Goal: Task Accomplishment & Management: Manage account settings

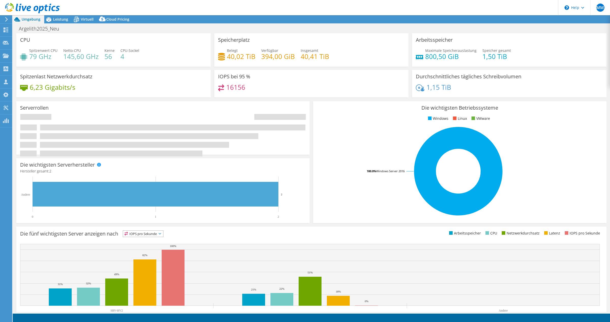
select select "EUFrankfurt"
select select "USD"
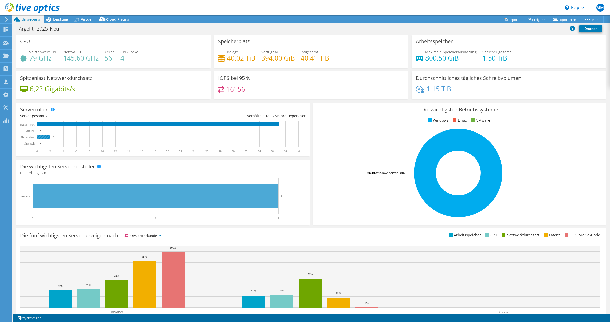
click at [38, 138] on rect at bounding box center [43, 137] width 13 height 4
click at [376, 211] on rect at bounding box center [458, 172] width 283 height 89
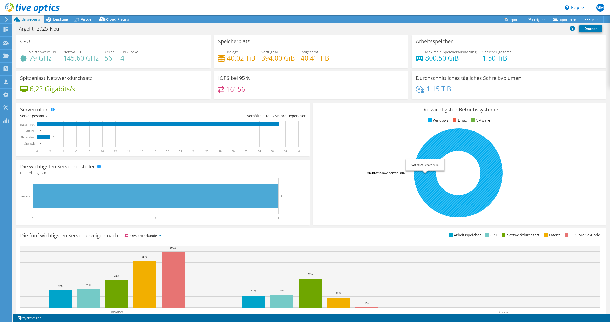
click at [400, 171] on tspan "Windows Server 2016" at bounding box center [390, 173] width 28 height 4
click at [381, 175] on tspan "Windows Server 2016" at bounding box center [390, 173] width 28 height 4
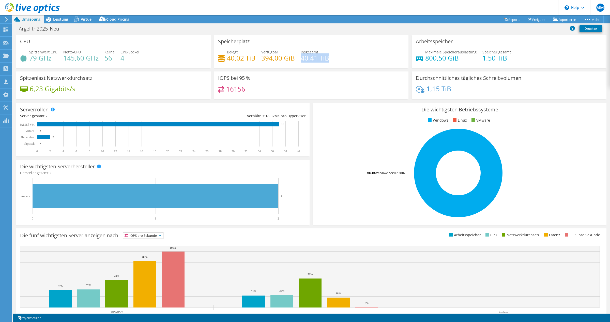
drag, startPoint x: 301, startPoint y: 60, endPoint x: 336, endPoint y: 61, distance: 34.8
click at [336, 61] on div "Belegt 40,02 TiB Verfügbar 394,00 GiB Insgesamt 40,41 TiB" at bounding box center [311, 57] width 187 height 17
click at [325, 60] on h4 "40,41 TiB" at bounding box center [315, 58] width 28 height 6
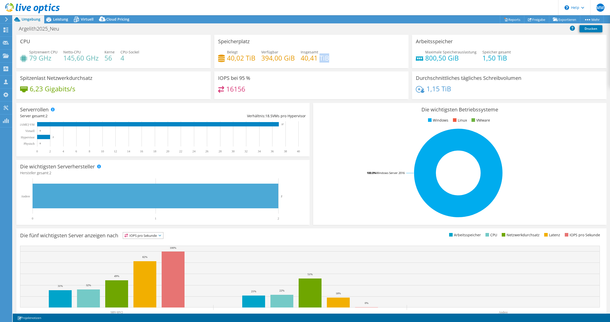
click at [325, 60] on h4 "40,41 TiB" at bounding box center [315, 58] width 28 height 6
click at [307, 60] on h4 "40,41 TiB" at bounding box center [315, 58] width 28 height 6
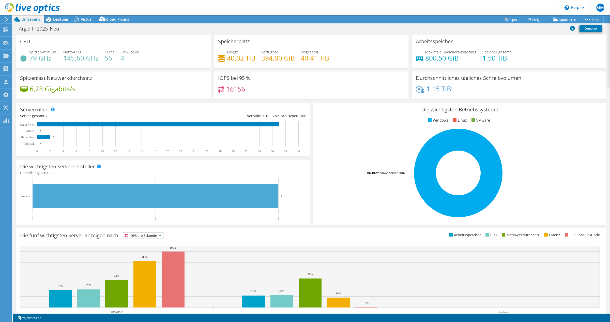
drag, startPoint x: 310, startPoint y: 69, endPoint x: 119, endPoint y: 47, distance: 192.4
click at [309, 69] on div "Speicherplatz Belegt 40,02 TiB Verfügbar 394,00 GiB Insgesamt 40,41 TiB" at bounding box center [311, 53] width 198 height 37
click at [56, 22] on div "Leistung" at bounding box center [58, 19] width 28 height 8
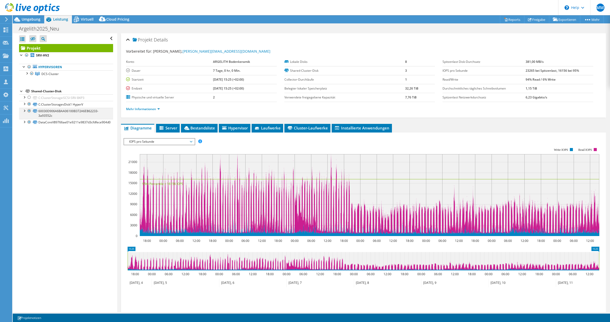
click at [22, 112] on div at bounding box center [24, 110] width 5 height 5
click at [26, 75] on div at bounding box center [26, 72] width 5 height 5
click at [27, 87] on div at bounding box center [29, 86] width 5 height 5
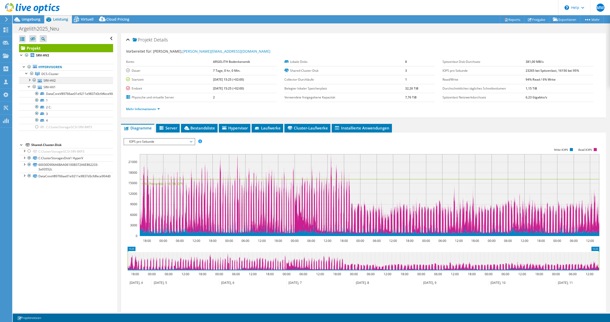
click at [28, 82] on div at bounding box center [29, 79] width 5 height 5
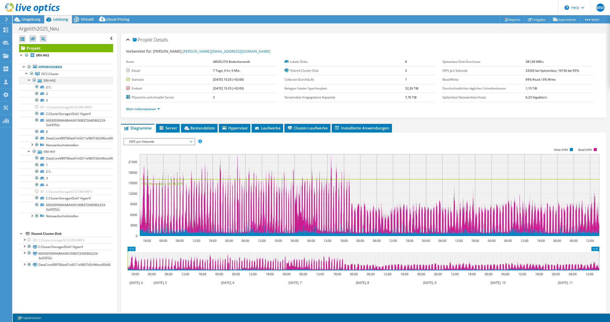
click at [28, 82] on div at bounding box center [29, 79] width 5 height 5
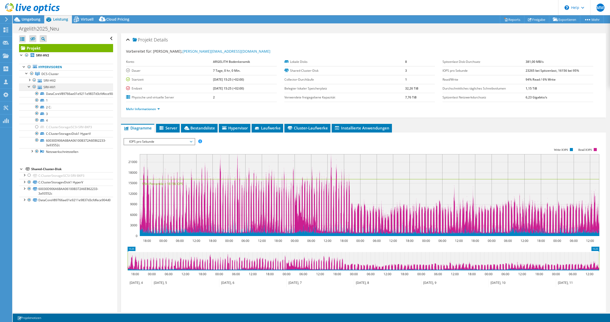
click at [28, 88] on div at bounding box center [29, 86] width 5 height 5
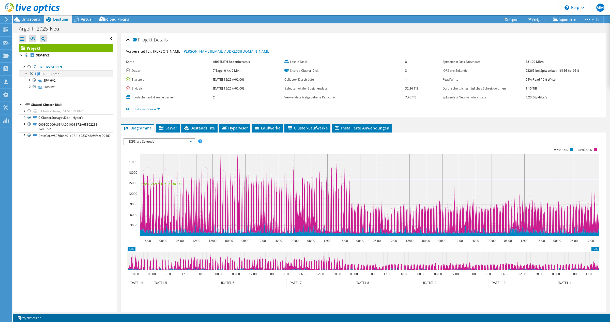
click at [26, 73] on div at bounding box center [26, 72] width 5 height 5
click at [24, 69] on div at bounding box center [24, 66] width 5 height 5
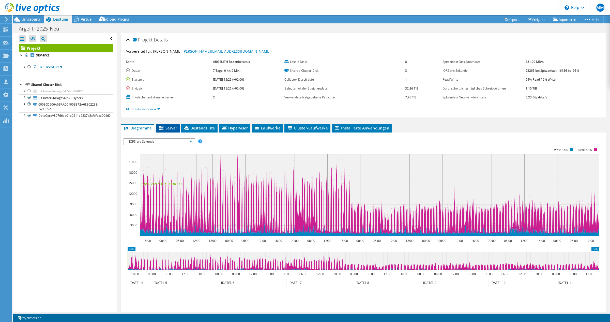
click at [165, 131] on li "Server" at bounding box center [168, 128] width 24 height 9
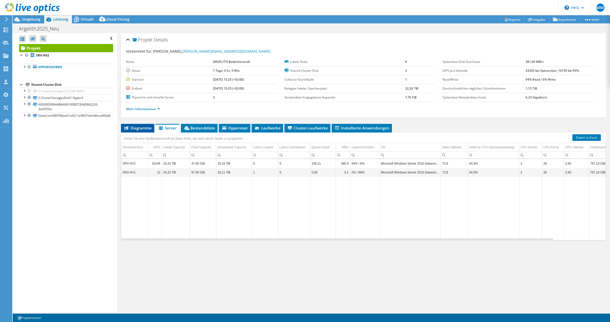
click at [141, 126] on span "Diagramme" at bounding box center [138, 127] width 28 height 5
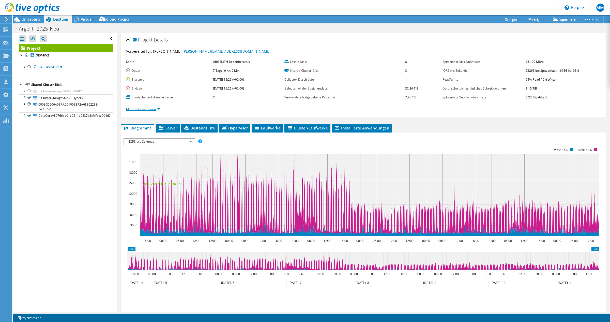
click at [146, 111] on link "Mehr Informationen" at bounding box center [143, 109] width 34 height 4
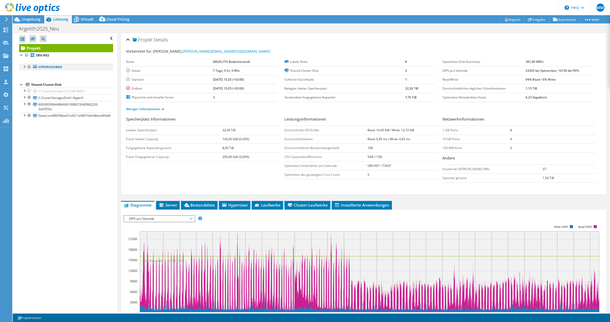
click at [25, 67] on div at bounding box center [24, 66] width 5 height 5
click at [56, 73] on span "DCS-Cluster" at bounding box center [49, 74] width 17 height 4
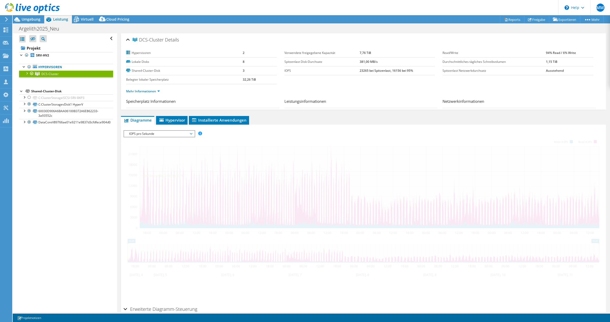
click at [26, 73] on div at bounding box center [26, 72] width 5 height 5
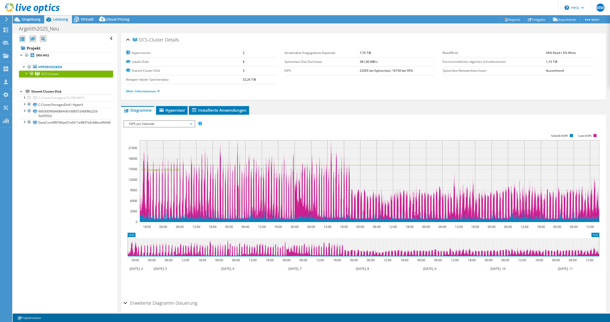
click at [27, 73] on div at bounding box center [26, 72] width 5 height 5
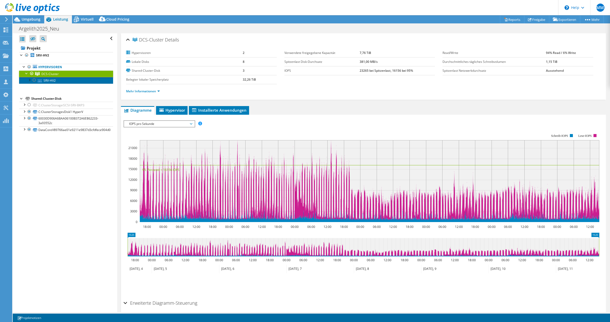
click at [48, 80] on link "SRV-HV2" at bounding box center [66, 80] width 94 height 7
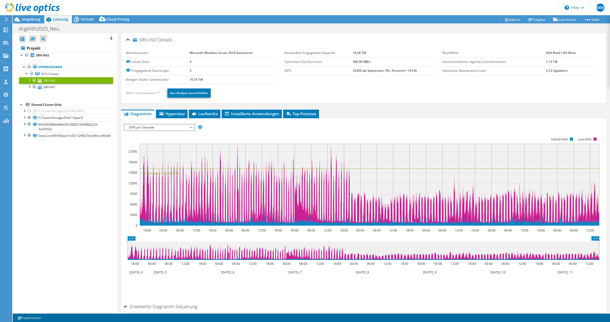
click at [147, 93] on link "Mehr Informationen" at bounding box center [143, 93] width 34 height 4
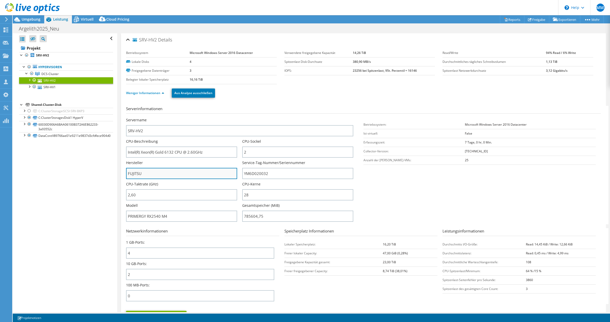
click at [184, 176] on input "FUJITSU" at bounding box center [181, 173] width 111 height 11
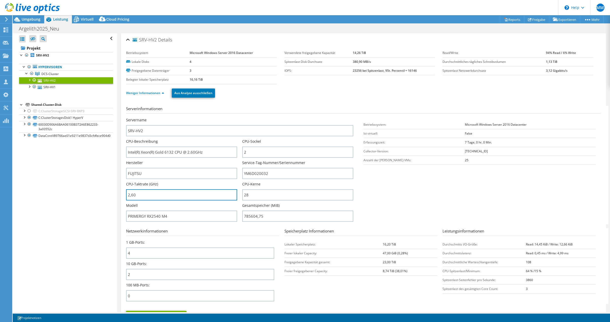
drag, startPoint x: 182, startPoint y: 198, endPoint x: 92, endPoint y: 192, distance: 90.5
click at [126, 191] on input "2,60" at bounding box center [181, 194] width 111 height 11
type input "260"
click at [193, 180] on div "Hersteller FUJITSU" at bounding box center [184, 170] width 116 height 21
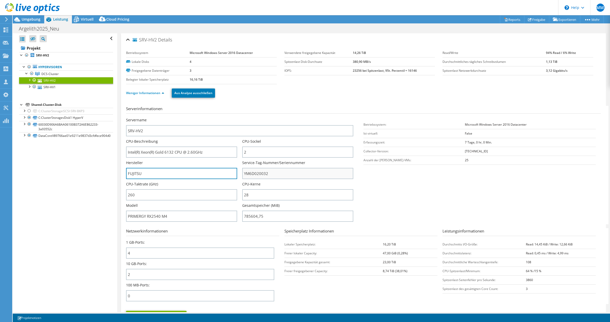
drag, startPoint x: 195, startPoint y: 176, endPoint x: 243, endPoint y: 176, distance: 48.0
click at [195, 176] on input "FUJITSU" at bounding box center [181, 173] width 111 height 11
drag, startPoint x: 307, startPoint y: 178, endPoint x: 231, endPoint y: 197, distance: 78.2
click at [242, 179] on input "YM6D020032" at bounding box center [297, 173] width 111 height 11
click at [255, 202] on div "CPU-Kerne 28" at bounding box center [300, 191] width 116 height 21
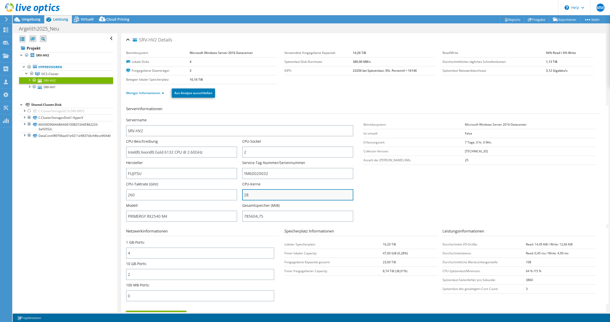
click at [257, 194] on input "28" at bounding box center [297, 194] width 111 height 11
click at [238, 208] on div "Modell PRIMERGY RX2540 M4" at bounding box center [184, 212] width 116 height 19
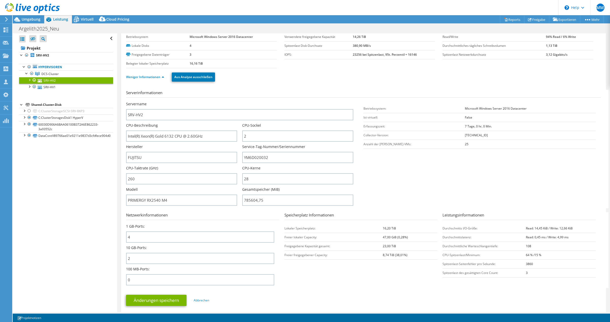
scroll to position [50, 0]
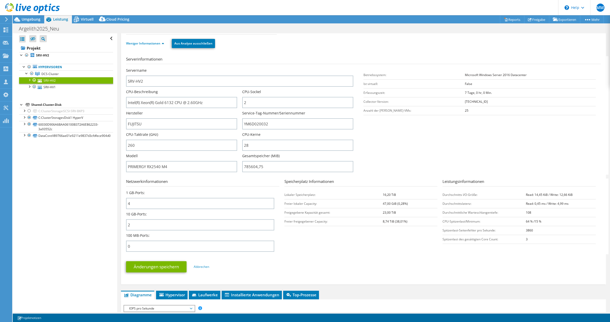
click at [414, 132] on section "Serverinformationen Servername SRV-HV2 CPU-Beschreibung Intel(R) Xeon(R) Gold 6…" at bounding box center [364, 115] width 477 height 118
